Goal: Task Accomplishment & Management: Complete application form

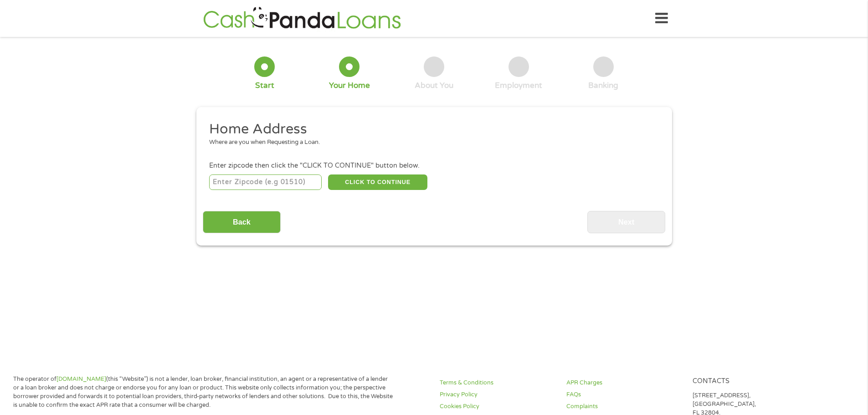
click at [273, 185] on input "number" at bounding box center [265, 182] width 113 height 15
type input "67107"
click at [392, 182] on button "CLICK TO CONTINUE" at bounding box center [377, 182] width 99 height 15
type input "67107"
type input "Moundridge"
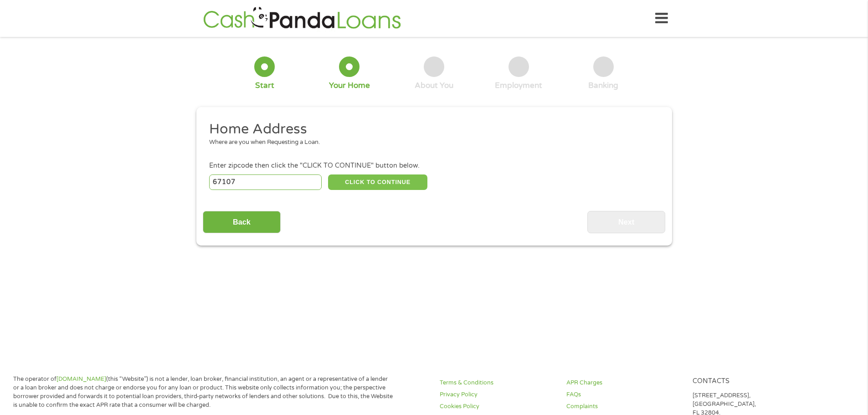
select select "[US_STATE]"
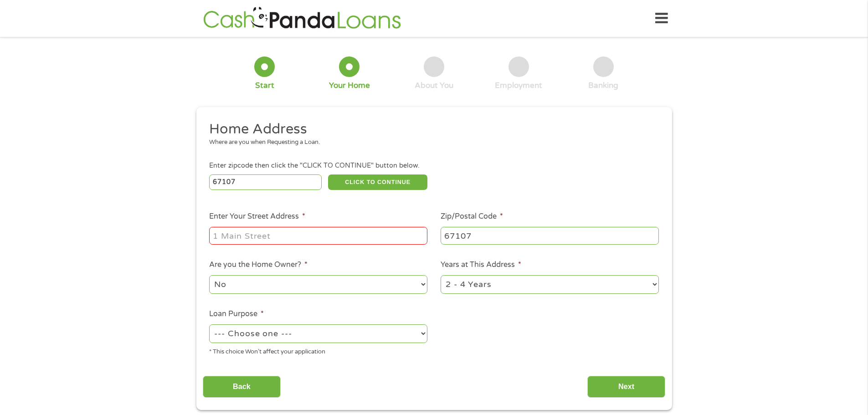
click at [261, 238] on input "Enter Your Street Address *" at bounding box center [318, 235] width 218 height 17
type input "[STREET_ADDRESS]"
click at [369, 284] on select "No Yes" at bounding box center [318, 284] width 218 height 19
select select "yes"
click at [209, 275] on select "No Yes" at bounding box center [318, 284] width 218 height 19
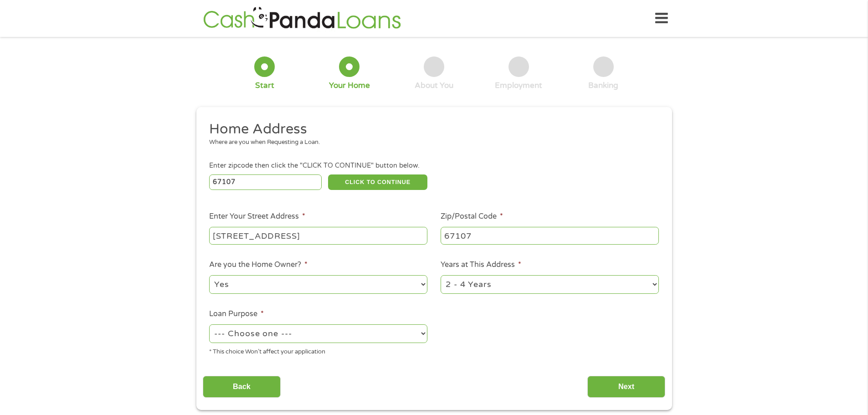
click at [516, 282] on select "1 Year or less 1 - 2 Years 2 - 4 Years Over 4 Years" at bounding box center [550, 284] width 218 height 19
select select "60months"
click at [441, 275] on select "1 Year or less 1 - 2 Years 2 - 4 Years Over 4 Years" at bounding box center [550, 284] width 218 height 19
click at [332, 332] on select "--- Choose one --- Pay Bills Debt Consolidation Home Improvement Major Purchase…" at bounding box center [318, 334] width 218 height 19
select select "debtconsolidation"
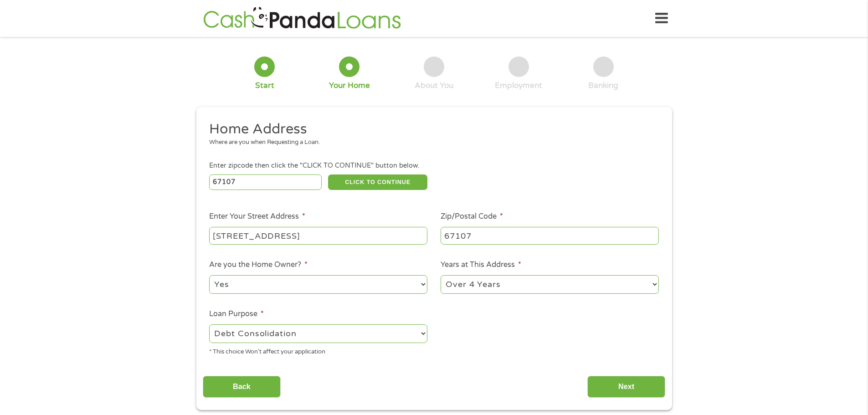
click at [209, 325] on select "--- Choose one --- Pay Bills Debt Consolidation Home Improvement Major Purchase…" at bounding box center [318, 334] width 218 height 19
click at [622, 379] on input "Next" at bounding box center [627, 387] width 78 height 22
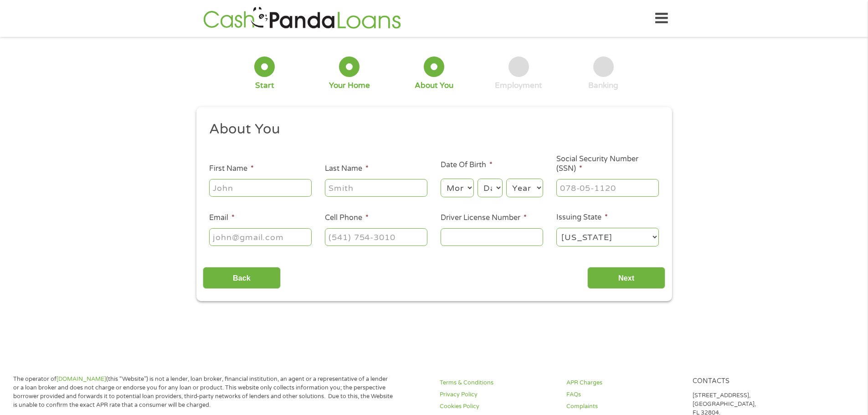
click at [255, 185] on input "First Name *" at bounding box center [260, 187] width 103 height 17
type input "[PERSON_NAME]"
click at [469, 189] on select "Month 1 2 3 4 5 6 7 8 9 10 11 12" at bounding box center [457, 188] width 33 height 19
select select "5"
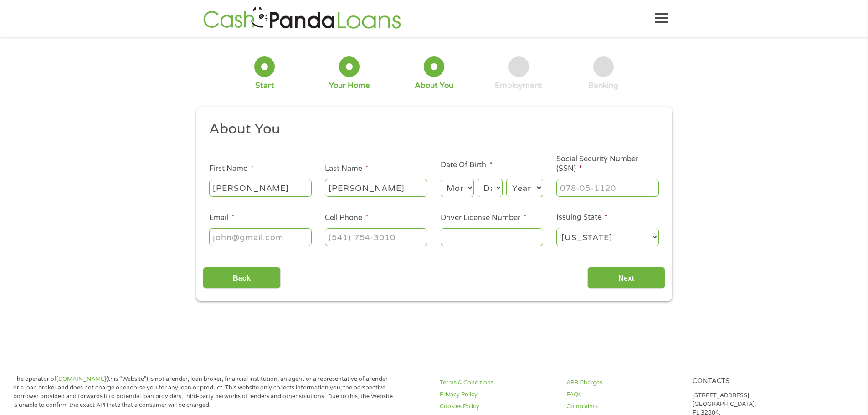
click at [441, 179] on select "Month 1 2 3 4 5 6 7 8 9 10 11 12" at bounding box center [457, 188] width 33 height 19
click at [493, 192] on select "Day 1 2 3 4 5 6 7 8 9 10 11 12 13 14 15 16 17 18 19 20 21 22 23 24 25 26 27 28 …" at bounding box center [490, 188] width 25 height 19
select select "6"
click at [478, 179] on select "Day 1 2 3 4 5 6 7 8 9 10 11 12 13 14 15 16 17 18 19 20 21 22 23 24 25 26 27 28 …" at bounding box center [490, 188] width 25 height 19
click at [524, 184] on select "Year [DATE] 2006 2005 2004 2003 2002 2001 2000 1999 1998 1997 1996 1995 1994 19…" at bounding box center [524, 188] width 37 height 19
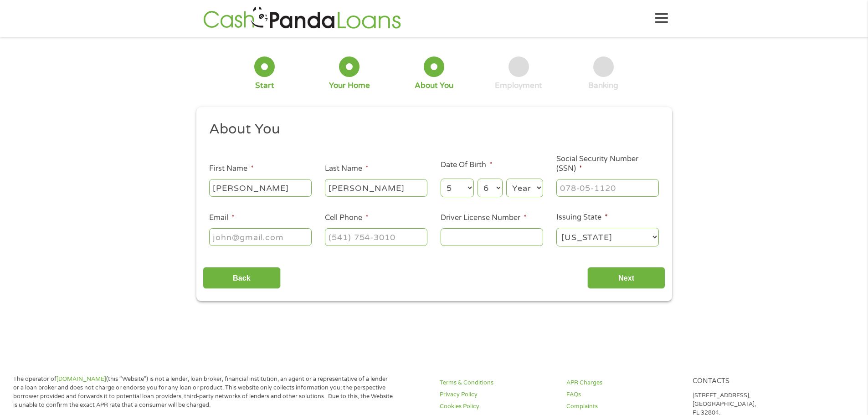
select select "1980"
click at [506, 179] on select "Year [DATE] 2006 2005 2004 2003 2002 2001 2000 1999 1998 1997 1996 1995 1994 19…" at bounding box center [524, 188] width 37 height 19
click at [578, 187] on input "___-__-____" at bounding box center [608, 187] width 103 height 17
type input "496-19-4229"
click at [236, 234] on input "Email *" at bounding box center [260, 236] width 103 height 17
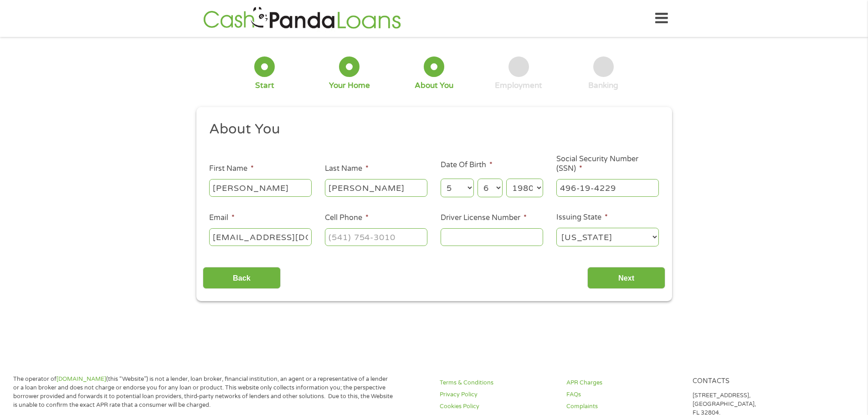
type input "[EMAIL_ADDRESS][DOMAIN_NAME]"
type input "[PHONE_NUMBER]"
type input "K02977896"
click at [626, 275] on input "Next" at bounding box center [627, 278] width 78 height 22
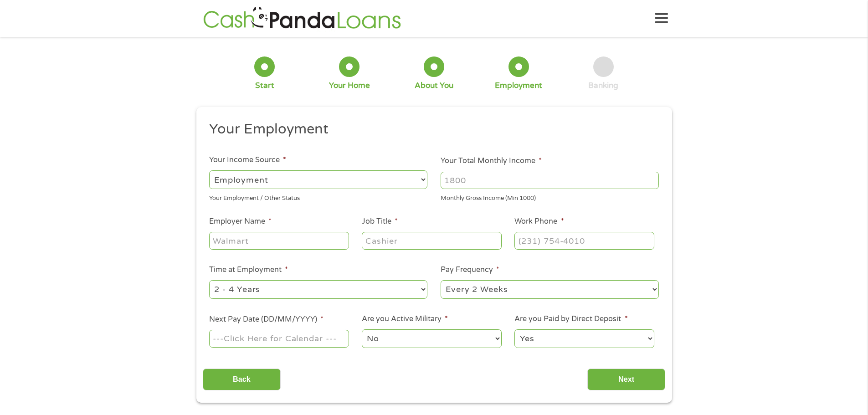
click at [464, 184] on input "Your Total Monthly Income *" at bounding box center [550, 180] width 218 height 17
type input "8400"
click at [259, 242] on input "Employer Name *" at bounding box center [278, 240] width 139 height 17
type input "Moridge"
type input "sales"
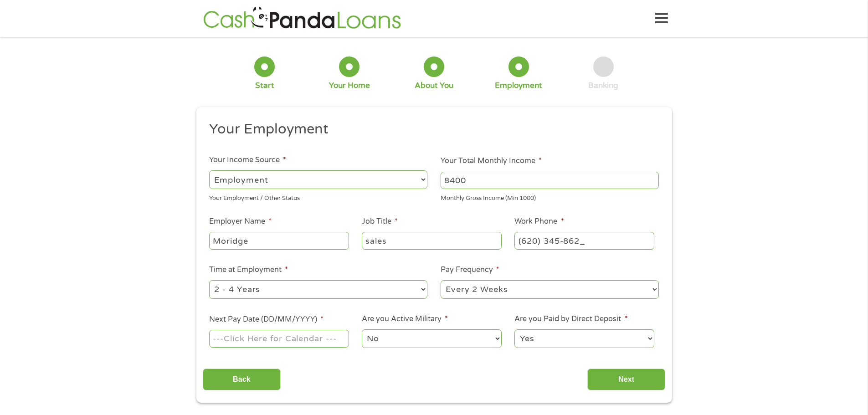
type input "[PHONE_NUMBER]"
click at [397, 292] on select "--- Choose one --- 1 Year or less 1 - 2 Years 2 - 4 Years Over 4 Years" at bounding box center [318, 289] width 218 height 19
select select "60months"
click at [209, 280] on select "--- Choose one --- 1 Year or less 1 - 2 Years 2 - 4 Years Over 4 Years" at bounding box center [318, 289] width 218 height 19
click at [285, 340] on input "Next Pay Date (DD/MM/YYYY) *" at bounding box center [278, 338] width 139 height 17
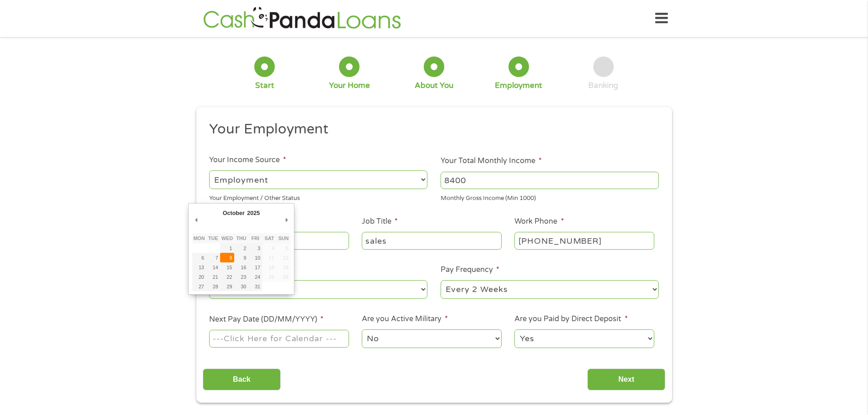
type input "[DATE]"
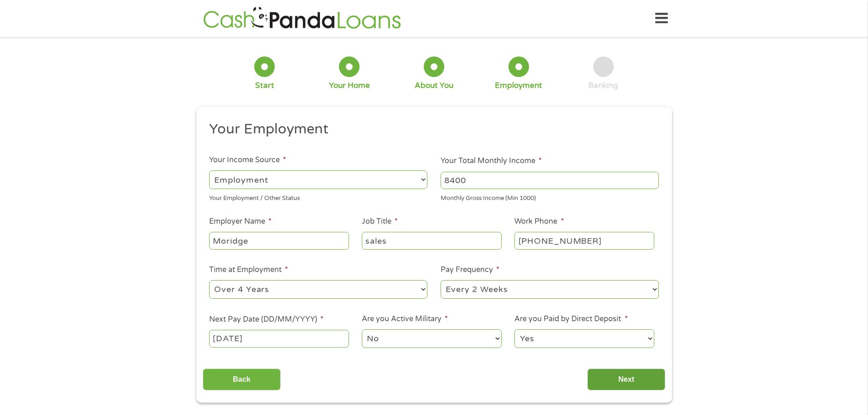
click at [627, 381] on input "Next" at bounding box center [627, 380] width 78 height 22
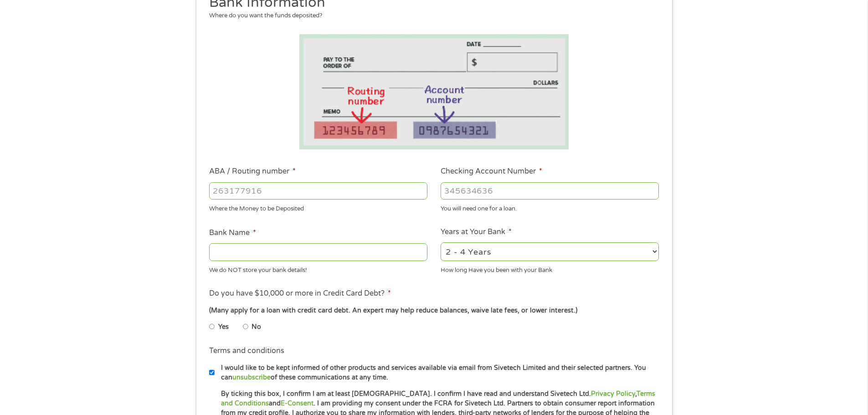
scroll to position [0, 0]
